Goal: Task Accomplishment & Management: Use online tool/utility

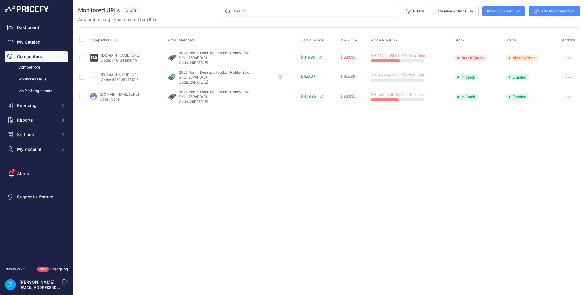
click at [28, 46] on link "My Catalog" at bounding box center [36, 42] width 63 height 11
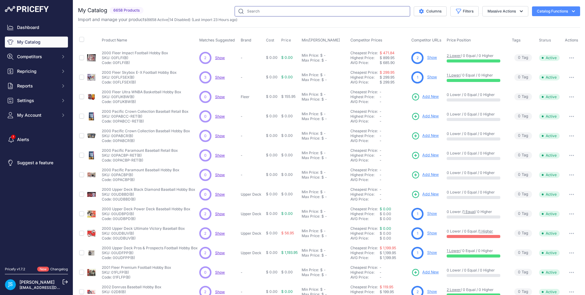
click at [296, 10] on input "text" at bounding box center [321, 11] width 175 height 10
paste input "Pokemon Scarlet & Violet Destined Rivals Booster"
type input "Pokemon Scarlet & Violet Destined Rivals Booster"
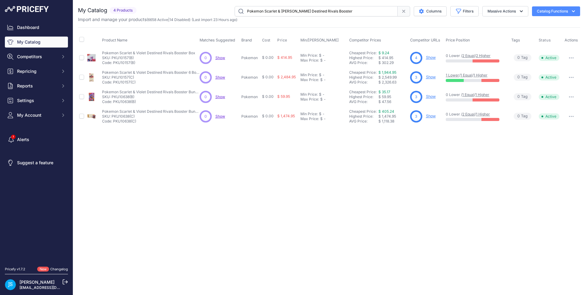
click at [429, 77] on link "Show" at bounding box center [431, 77] width 10 height 5
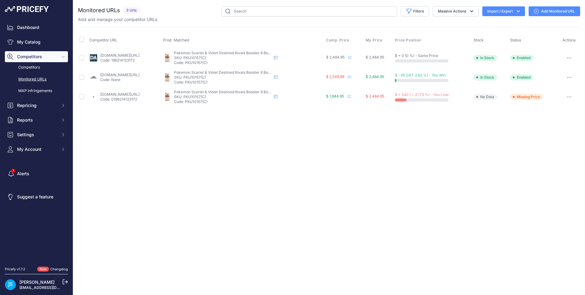
click at [543, 10] on link "Add Monitored URL" at bounding box center [553, 11] width 51 height 10
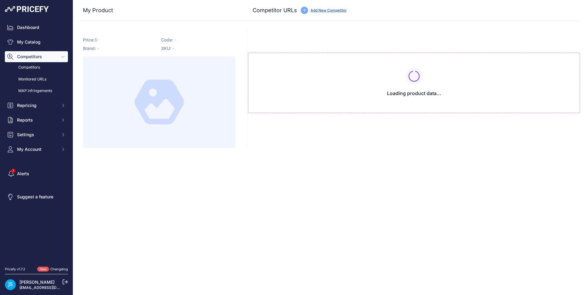
type input "blowoutcards.com/pokemon-scarlet-violet-destined-rivals-booster-6-box-case.html…"
type input "www.dacardworld.com/gaming/pokemon-scarlet-and-violet-destined-rivals-booster-6…"
type input "www.steelcitycollectibles.com/i/pokemon-scarlet-&-violet-destined-rivals-booste…"
type input "www.tcgplayer.com/product/624678/pokemon-sv-destined-rivals-destined-rivals-boo…"
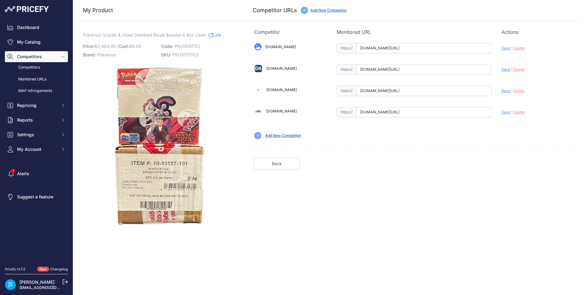
scroll to position [0, 65]
drag, startPoint x: 448, startPoint y: 48, endPoint x: 500, endPoint y: 47, distance: 52.1
click at [500, 47] on div "Blowoutcards.com Valid Save" at bounding box center [414, 91] width 332 height 110
click at [505, 47] on span "Save" at bounding box center [505, 48] width 9 height 5
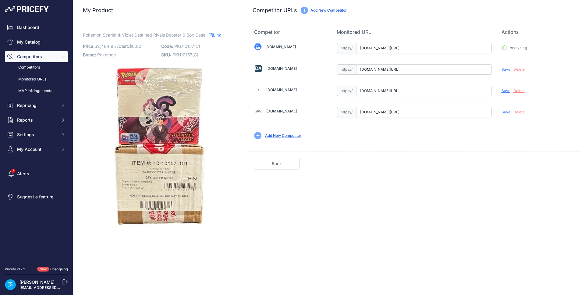
type input "https://blowoutcards.com/pokemon-scarlet-violet-destined-rivals-booster-6-box-c…"
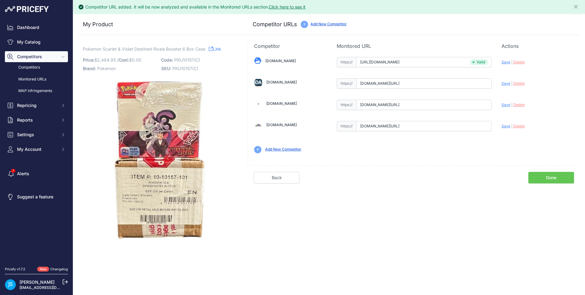
click at [507, 82] on span "Save" at bounding box center [505, 83] width 9 height 5
type input "https://www.dacardworld.com/gaming/pokemon-scarlet-and-violet-destined-rivals-b…"
click at [505, 102] on span "Save" at bounding box center [505, 104] width 9 height 5
type input "https://www.steelcitycollectibles.com/i/pokemon-scarlet-&-violet-destined-rival…"
click at [504, 125] on span "Save" at bounding box center [505, 126] width 9 height 5
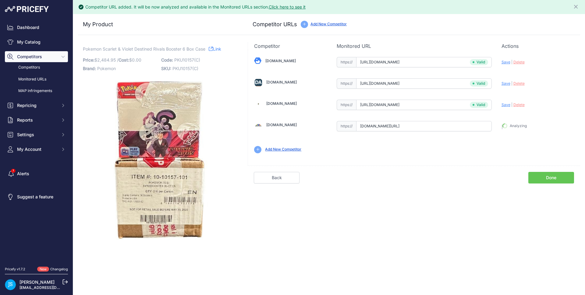
type input "https://www.tcgplayer.com/product/624678/pokemon-sv-destined-rivals-destined-ri…"
click at [33, 41] on link "My Catalog" at bounding box center [36, 42] width 63 height 11
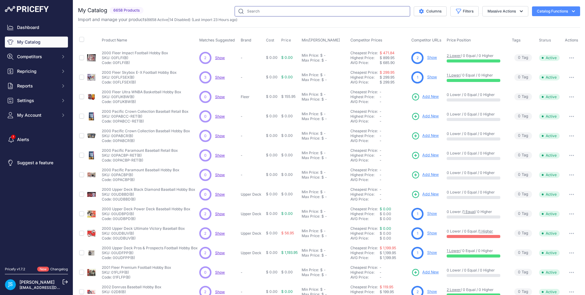
click at [282, 14] on input "text" at bounding box center [321, 11] width 175 height 10
paste input "Pokemon Scarlet & Violet Paldean Fates Booster"
type input "Pokemon Scarlet & Violet Paldean Fates Booster"
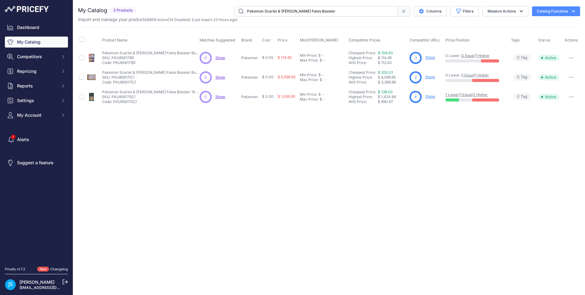
click at [430, 58] on link "Show" at bounding box center [430, 57] width 10 height 5
click at [427, 98] on link "Show" at bounding box center [430, 96] width 10 height 5
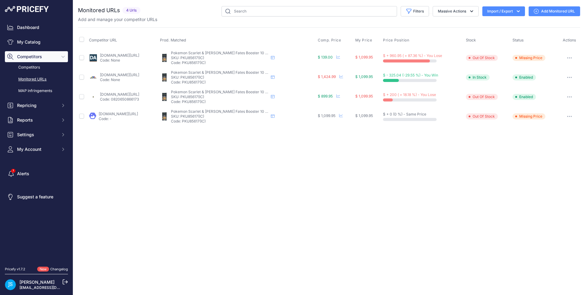
click at [201, 154] on div "Close You are not connected to the internet." at bounding box center [329, 147] width 512 height 295
click at [262, 11] on input "text" at bounding box center [308, 11] width 175 height 10
paste input "Pokemon Scarlet & Violet Paldean Fates Booster"
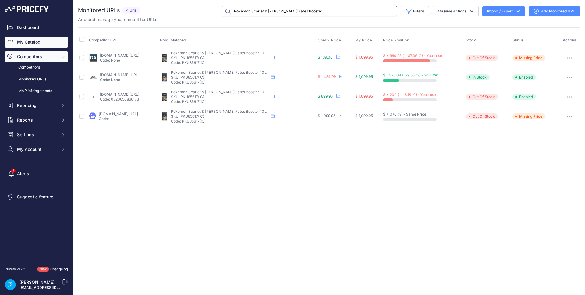
type input "Pokemon Scarlet & Violet Paldean Fates Booster"
click at [36, 41] on link "My Catalog" at bounding box center [36, 42] width 63 height 11
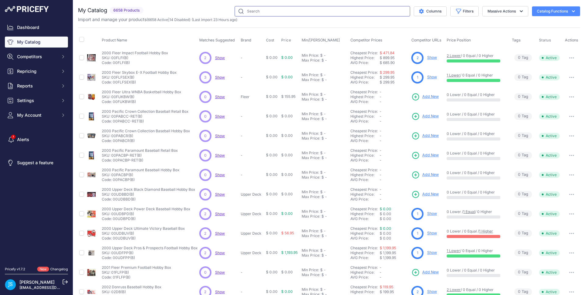
click at [286, 12] on input "text" at bounding box center [321, 11] width 175 height 10
paste input "Pokemon Scarlet & Violet Paldean Fates Booster"
type input "Pokemon Scarlet & Violet Paldean Fates Booster"
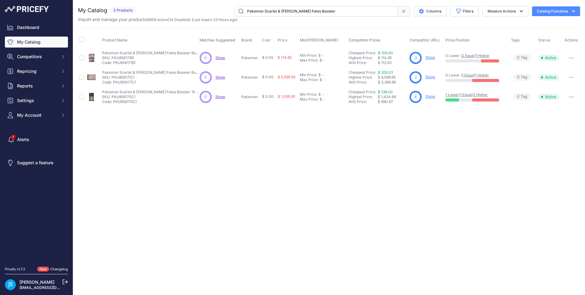
click at [428, 77] on link "Show" at bounding box center [430, 77] width 10 height 5
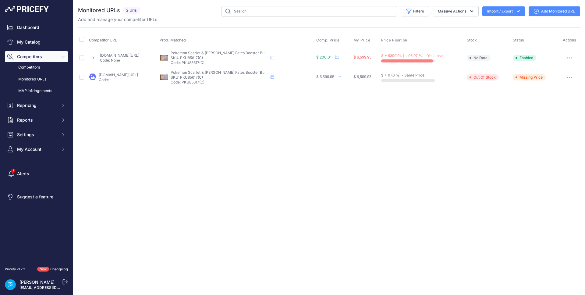
click at [544, 8] on link "Add Monitored URL" at bounding box center [553, 11] width 51 height 10
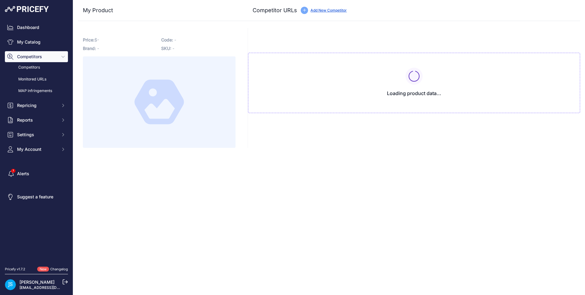
type input "[DOMAIN_NAME][URL]"
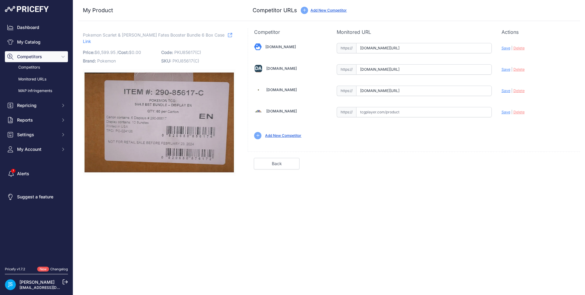
scroll to position [0, 101]
drag, startPoint x: 443, startPoint y: 89, endPoint x: 495, endPoint y: 87, distance: 52.1
click at [495, 87] on div "Blowoutcards.com Valid Save" at bounding box center [414, 91] width 332 height 110
drag, startPoint x: 476, startPoint y: 71, endPoint x: 512, endPoint y: 69, distance: 36.0
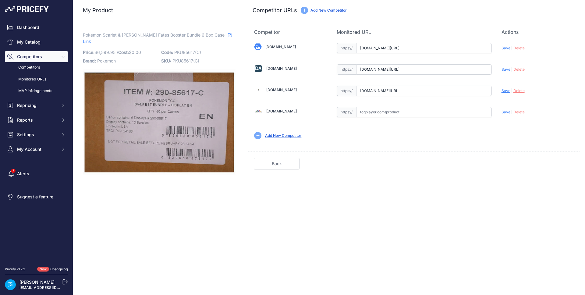
click at [512, 69] on div "Blowoutcards.com Valid Save" at bounding box center [414, 91] width 332 height 110
drag, startPoint x: 465, startPoint y: 47, endPoint x: 504, endPoint y: 47, distance: 38.7
click at [504, 47] on div "Blowoutcards.com Valid Save" at bounding box center [414, 91] width 332 height 110
click at [460, 28] on p "Monitored URL" at bounding box center [413, 31] width 155 height 7
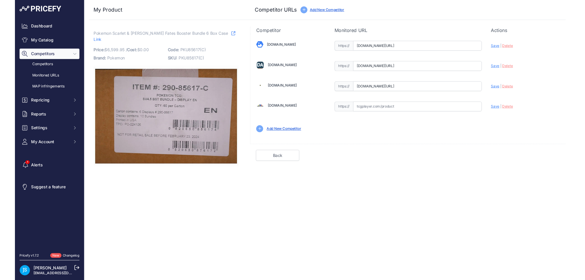
scroll to position [0, 0]
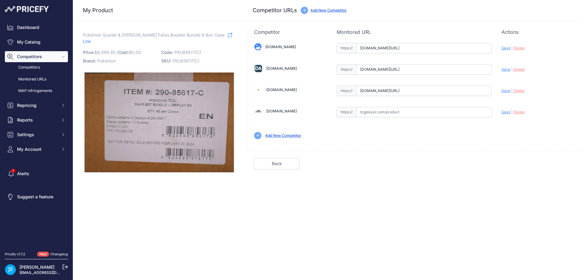
click at [409, 117] on input "text" at bounding box center [424, 112] width 136 height 10
paste input "https://www.tcgplayer.com/product/635609/pokemon-sv-paldean-fates-paldean-fates…"
click at [508, 111] on span "Save" at bounding box center [505, 112] width 9 height 5
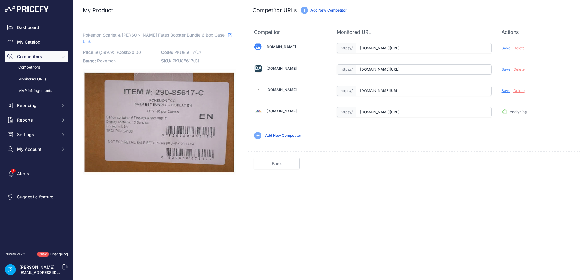
type input "https://www.tcgplayer.com/product/635609/pokemon-sv-paldean-fates-paldean-fates…"
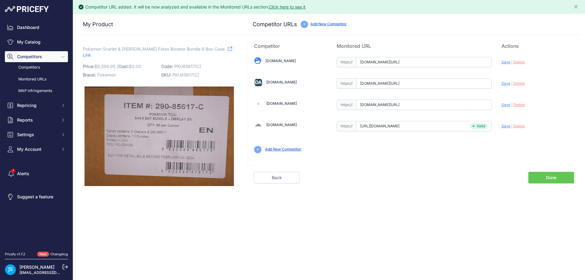
click at [507, 107] on div "Update Profile Save | Delete Analyzing" at bounding box center [537, 102] width 72 height 9
click at [506, 106] on span "Save" at bounding box center [505, 104] width 9 height 5
type input "https://www.steelcitycollectibles.com/i/pokemon-scarlet-&-violet-paldean-fates-…"
click at [506, 85] on span "Save" at bounding box center [505, 83] width 9 height 5
type input "https://www.dacardworld.com/gaming/pokemon-scarlet-and-violet-paldean-fates-bun…"
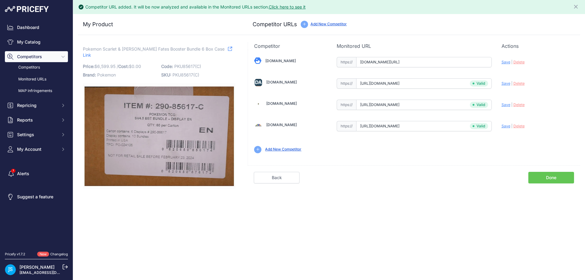
click at [505, 63] on span "Save" at bounding box center [505, 62] width 9 height 5
type input "https://www.blowoutcards.com/pokemon-scarlet-violet-paldean-fates-booster-bundl…"
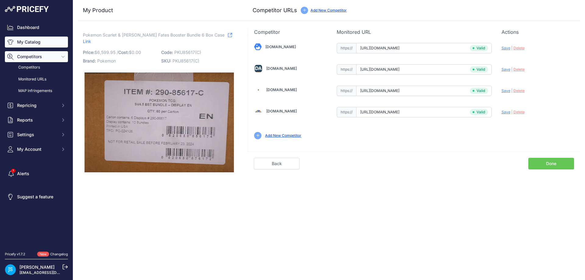
click at [63, 46] on link "My Catalog" at bounding box center [36, 42] width 63 height 11
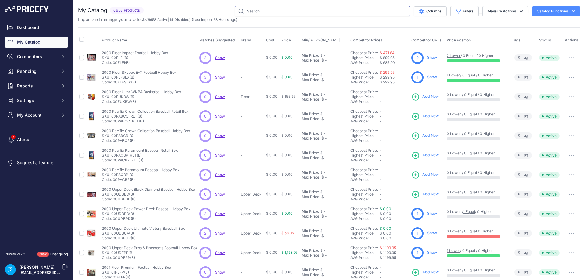
click at [270, 6] on input "text" at bounding box center [321, 11] width 175 height 10
paste input "2025 Topps Star Wars Chrome Sapphire"
type input "2025 Topps Star Wars Chrome Sapphire"
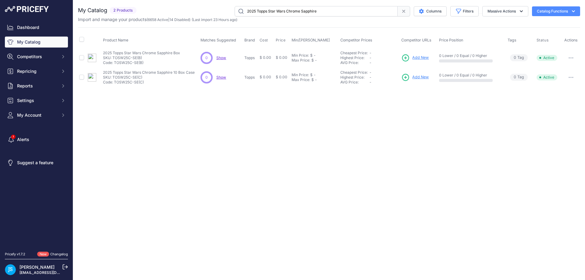
click at [413, 56] on span "Add New" at bounding box center [420, 58] width 16 height 6
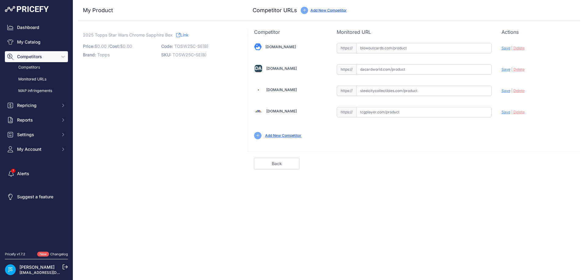
click at [374, 7] on div "Competitor URLs Add New Competitor" at bounding box center [413, 10] width 322 height 9
click at [384, 94] on input "text" at bounding box center [424, 91] width 136 height 10
paste input "[URL][DOMAIN_NAME]"
click at [508, 90] on span "Save" at bounding box center [505, 90] width 9 height 5
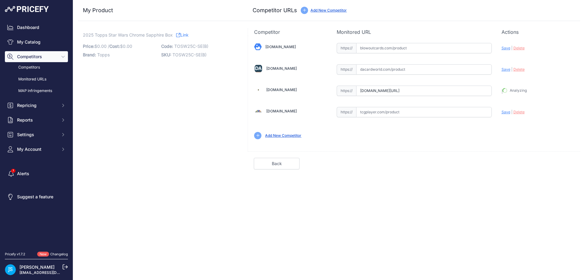
scroll to position [0, 0]
type input "[URL][DOMAIN_NAME]"
click at [394, 51] on input "text" at bounding box center [424, 48] width 136 height 10
paste input "https://www.blowoutcards.com/2025-topps-star-wars-chrome-sapphire-edition-box.h…"
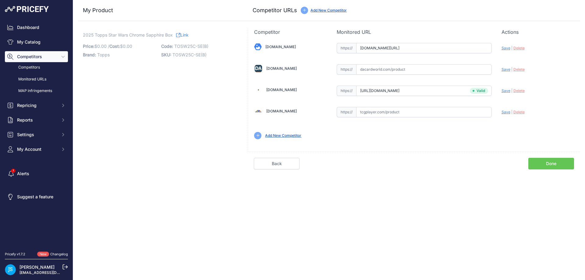
click at [504, 47] on span "Save" at bounding box center [505, 48] width 9 height 5
type input "https://www.blowoutcards.com/2025-topps-star-wars-chrome-sapphire-edition-box.h…"
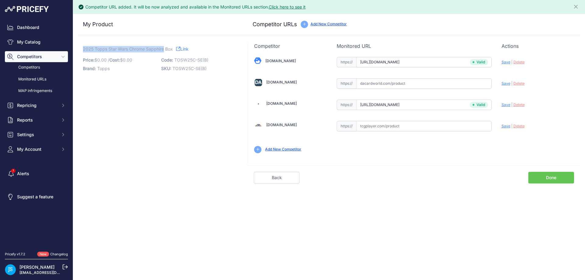
drag, startPoint x: 83, startPoint y: 49, endPoint x: 164, endPoint y: 49, distance: 80.4
click at [164, 49] on span "2025 Topps Star Wars Chrome Sapphire Box" at bounding box center [128, 49] width 90 height 8
copy span "2025 Topps Star Wars Chrome Sapphire"
click at [58, 40] on link "My Catalog" at bounding box center [36, 42] width 63 height 11
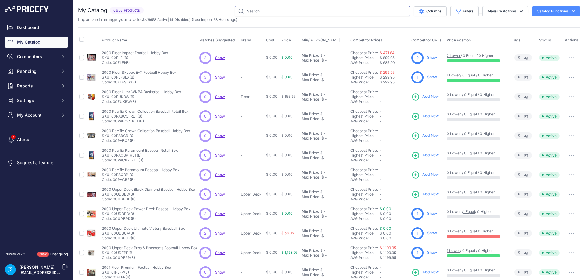
click at [270, 9] on input "text" at bounding box center [321, 11] width 175 height 10
paste input "2025 Topps Star Wars Chrome Sapphire"
type input "2025 Topps Star Wars Chrome Sapphire"
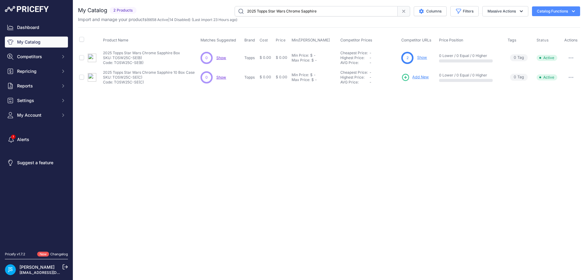
click at [425, 78] on span "Add New" at bounding box center [420, 77] width 16 height 6
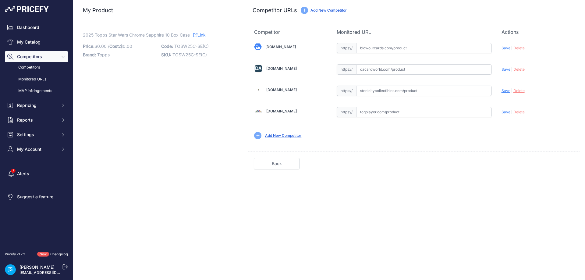
click at [407, 92] on input "text" at bounding box center [424, 91] width 136 height 10
paste input "[URL][DOMAIN_NAME]"
click at [504, 92] on span "Save" at bounding box center [505, 90] width 9 height 5
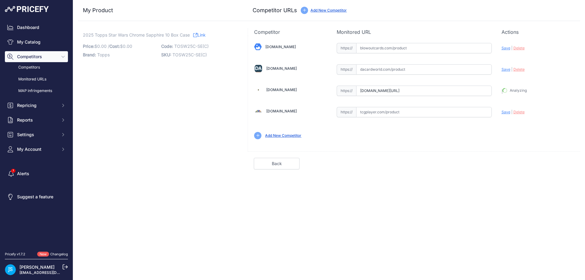
type input "[URL][DOMAIN_NAME]"
click at [382, 46] on input "text" at bounding box center [424, 48] width 136 height 10
paste input "[URL][DOMAIN_NAME]"
click at [503, 47] on span "Save" at bounding box center [505, 48] width 9 height 5
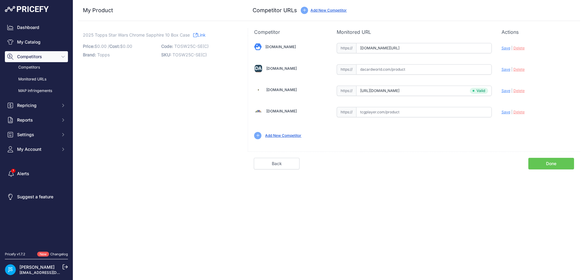
scroll to position [0, 0]
type input "https://www.blowoutcards.com/2025-topps-star-wars-chrome-sapphire-edition-10-bo…"
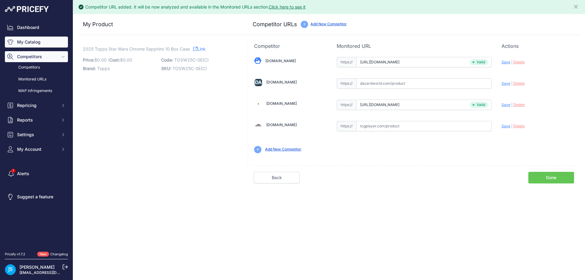
click at [32, 43] on link "My Catalog" at bounding box center [36, 42] width 63 height 11
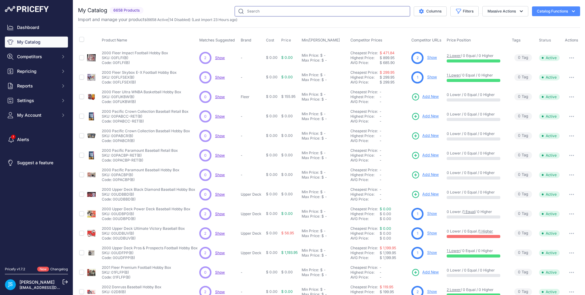
click at [265, 7] on input "text" at bounding box center [321, 11] width 175 height 10
paste input "disney wonder"
type input "disney wonder"
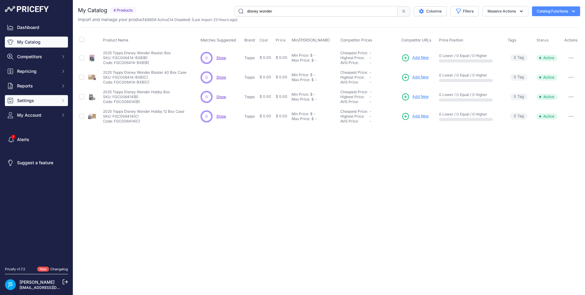
click at [29, 102] on span "Settings" at bounding box center [37, 100] width 40 height 6
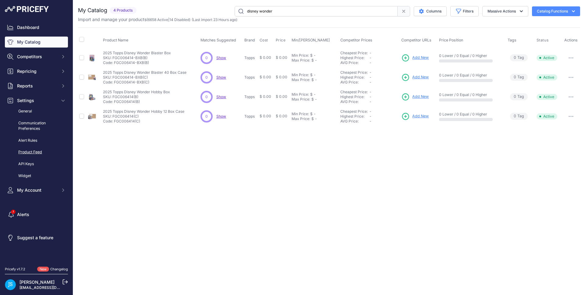
click at [35, 150] on link "Product Feed" at bounding box center [36, 152] width 63 height 11
